Goal: Transaction & Acquisition: Obtain resource

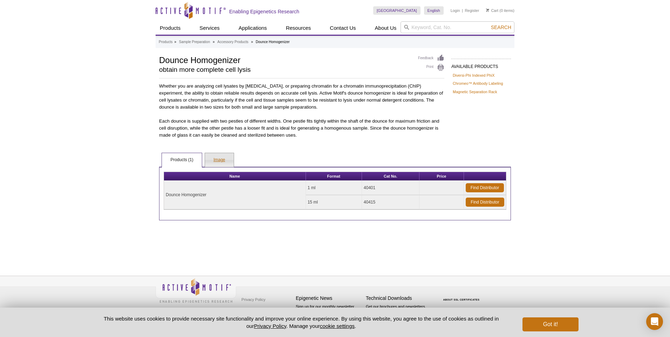
click at [215, 161] on link "Image" at bounding box center [219, 160] width 28 height 14
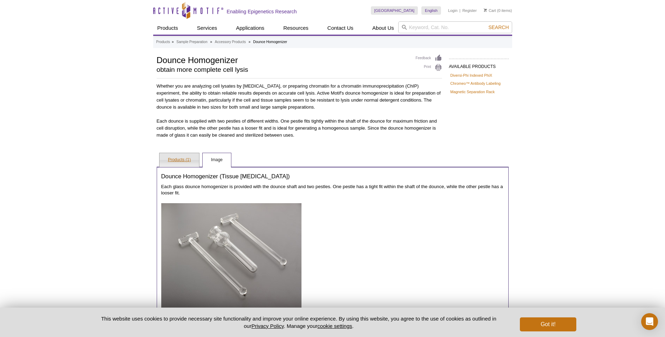
click at [185, 159] on link "Products (1)" at bounding box center [179, 160] width 40 height 14
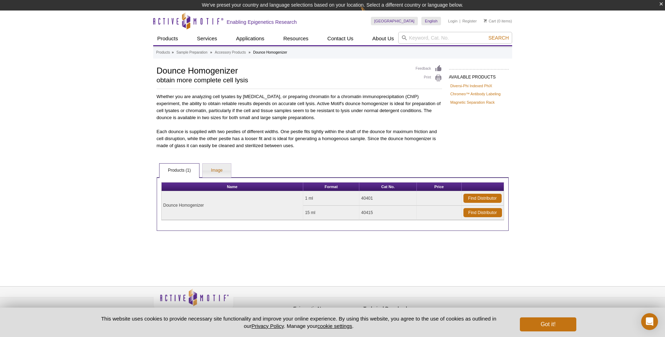
drag, startPoint x: 361, startPoint y: 212, endPoint x: 375, endPoint y: 212, distance: 13.7
click at [375, 212] on td "40415" at bounding box center [387, 213] width 57 height 14
click at [495, 213] on link "Find Distributor" at bounding box center [482, 212] width 39 height 9
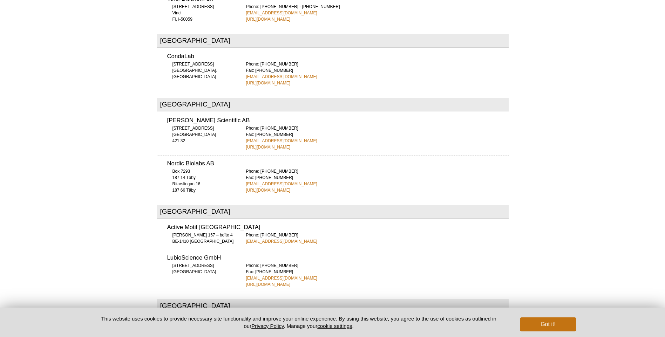
scroll to position [2396, 0]
